Goal: Information Seeking & Learning: Find specific fact

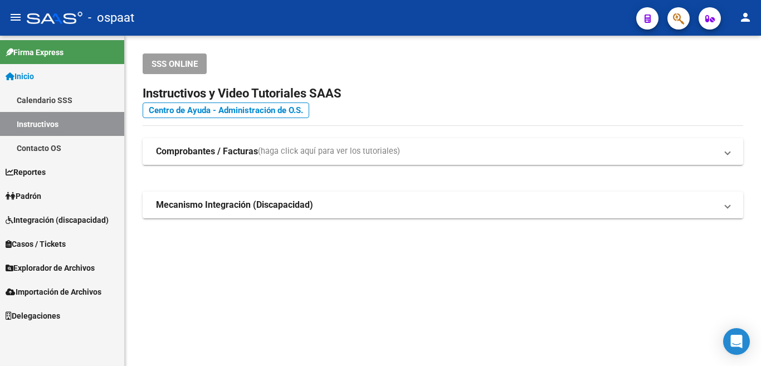
click at [31, 195] on span "Padrón" at bounding box center [24, 196] width 36 height 12
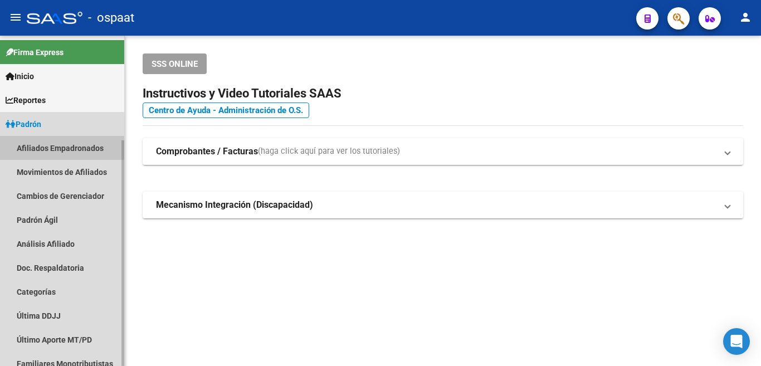
click at [46, 140] on link "Afiliados Empadronados" at bounding box center [62, 148] width 124 height 24
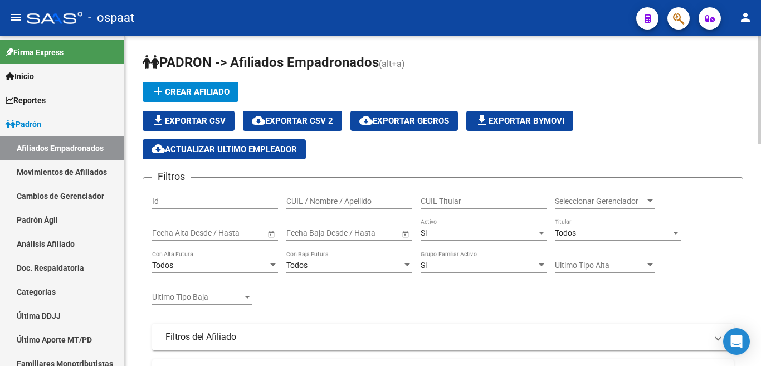
click at [326, 205] on input "CUIL / Nombre / Apellido" at bounding box center [349, 201] width 126 height 9
paste input "[PERSON_NAME] [PERSON_NAME]"
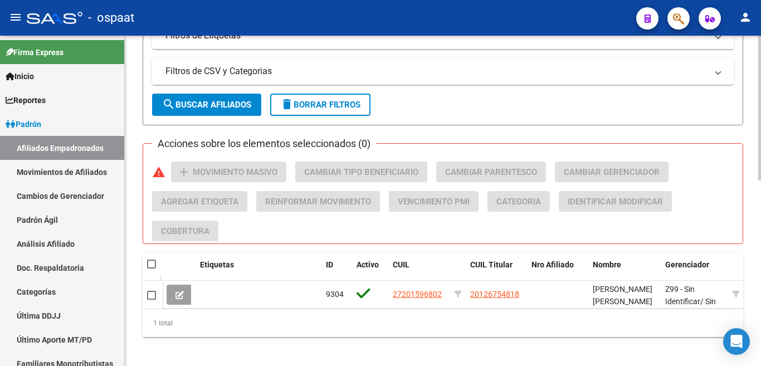
scroll to position [424, 0]
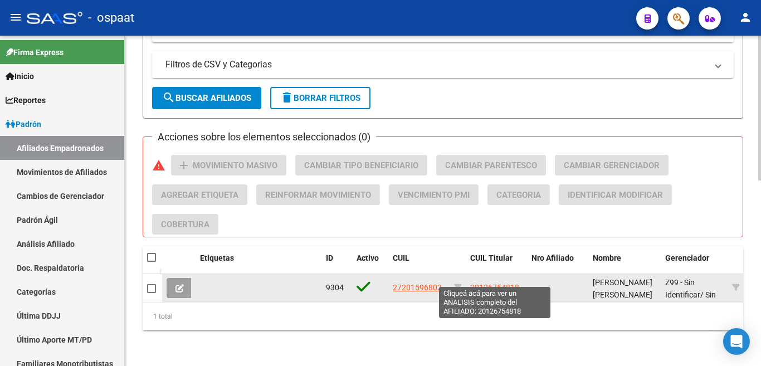
type input "[PERSON_NAME] [PERSON_NAME]"
click at [479, 283] on span "20126754818" at bounding box center [494, 287] width 49 height 9
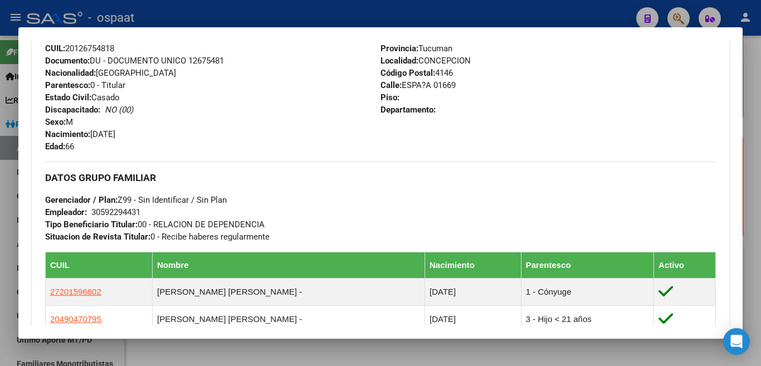
scroll to position [524, 0]
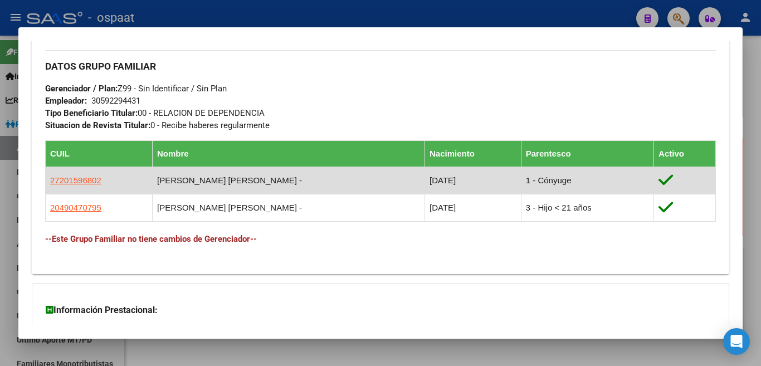
drag, startPoint x: 60, startPoint y: 187, endPoint x: 73, endPoint y: 187, distance: 13.4
click at [73, 187] on td "27201596802" at bounding box center [99, 179] width 107 height 27
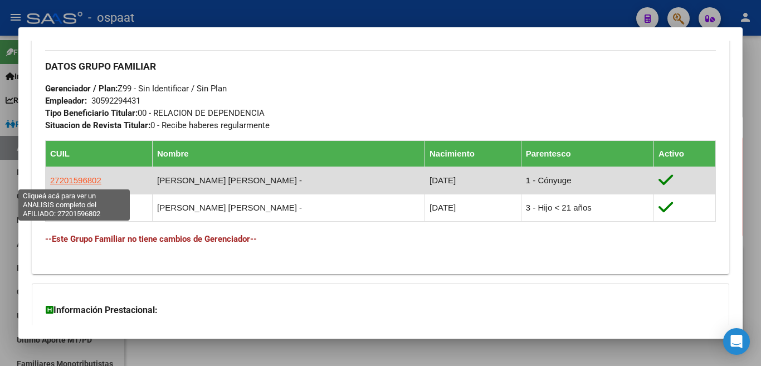
drag, startPoint x: 59, startPoint y: 180, endPoint x: 94, endPoint y: 181, distance: 34.5
click at [94, 181] on span "27201596802" at bounding box center [75, 179] width 51 height 9
copy span "20159680"
type textarea "27201596802"
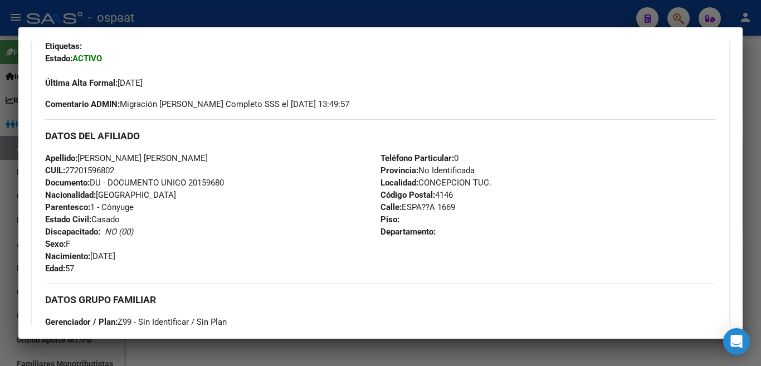
scroll to position [334, 0]
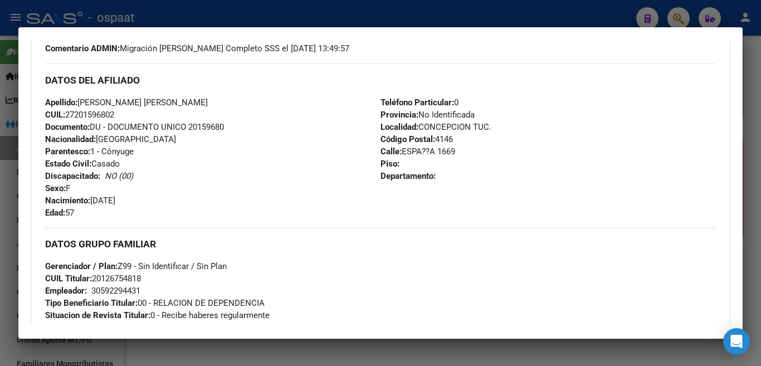
drag, startPoint x: 94, startPoint y: 201, endPoint x: 136, endPoint y: 201, distance: 42.9
click at [136, 201] on div "Apellido: [PERSON_NAME] [PERSON_NAME] CUIL: 27201596802 Documento: DU - DOCUMEN…" at bounding box center [212, 157] width 335 height 123
copy span "[DATE]"
